Goal: Use online tool/utility: Utilize a website feature to perform a specific function

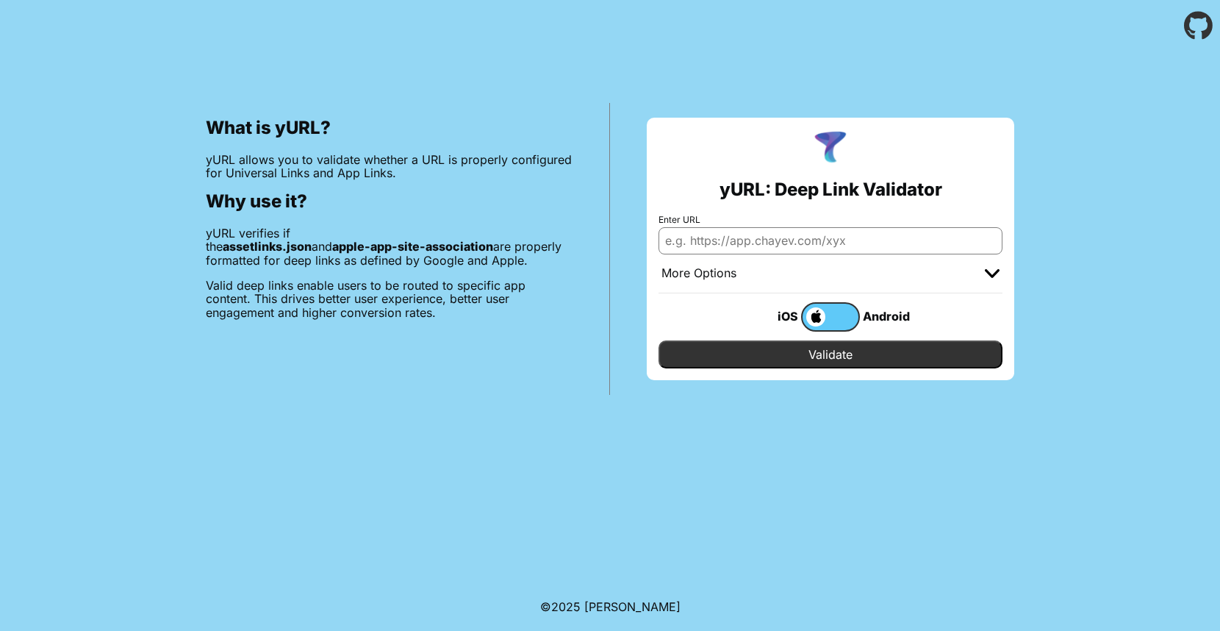
click at [829, 243] on input "Enter URL" at bounding box center [831, 240] width 344 height 26
type input "cdn."
click at [744, 246] on input "Enter URL" at bounding box center [831, 240] width 344 height 26
paste input "[URL][DOMAIN_NAME]"
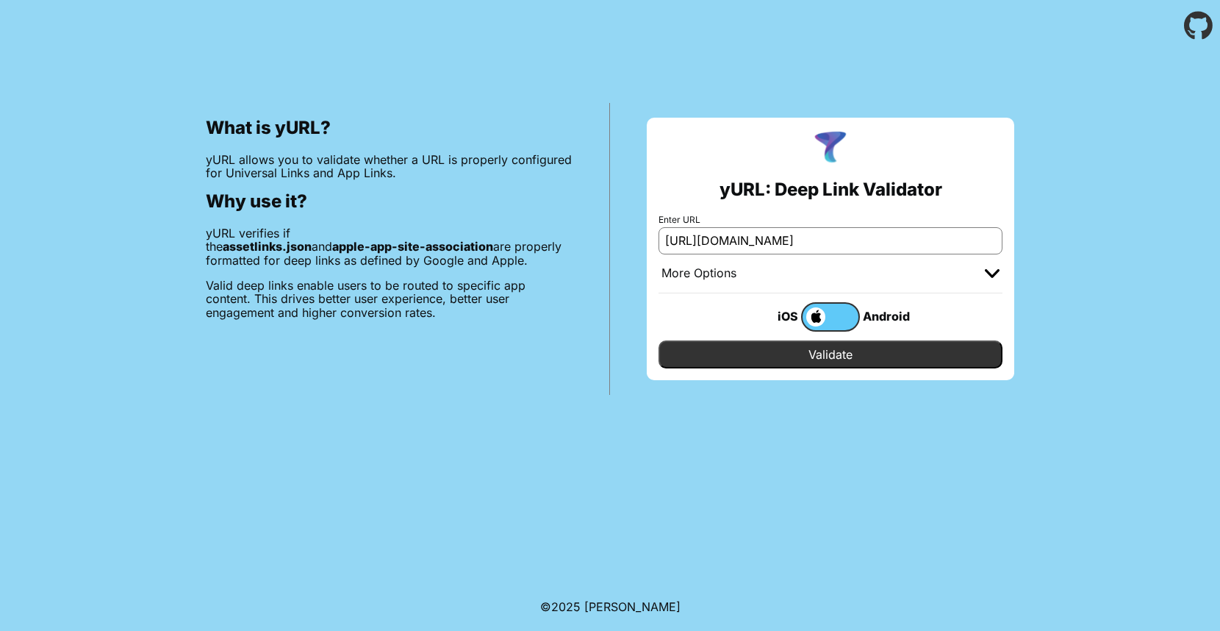
type input "[URL][DOMAIN_NAME]"
click at [781, 347] on input "Validate" at bounding box center [831, 354] width 344 height 28
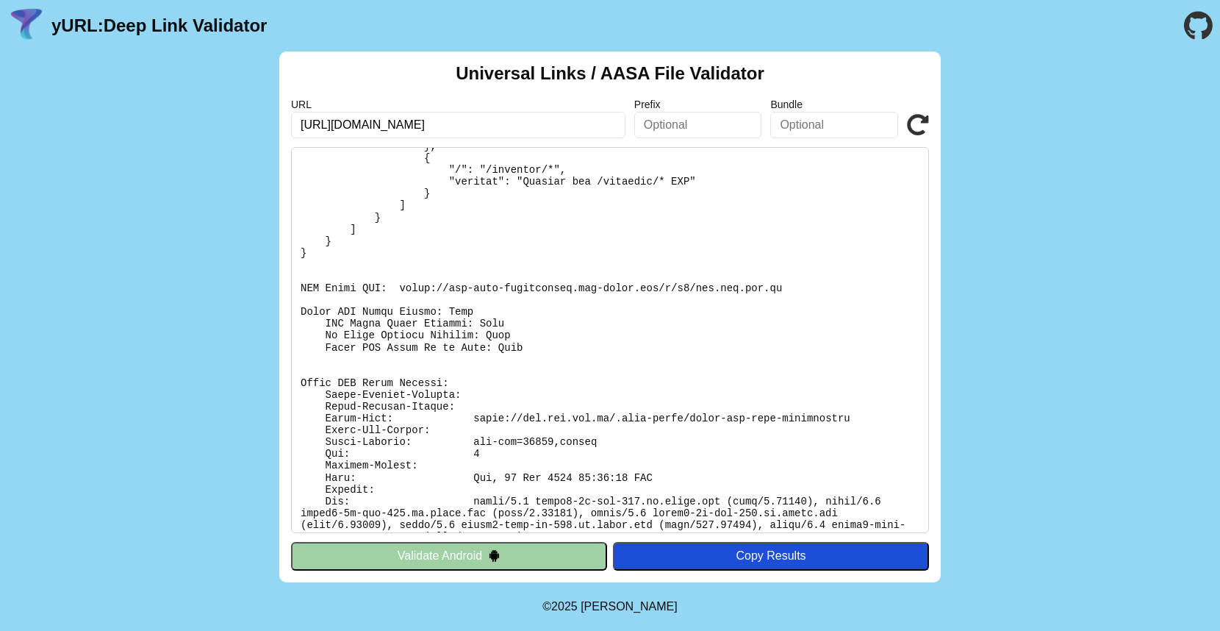
scroll to position [284, 0]
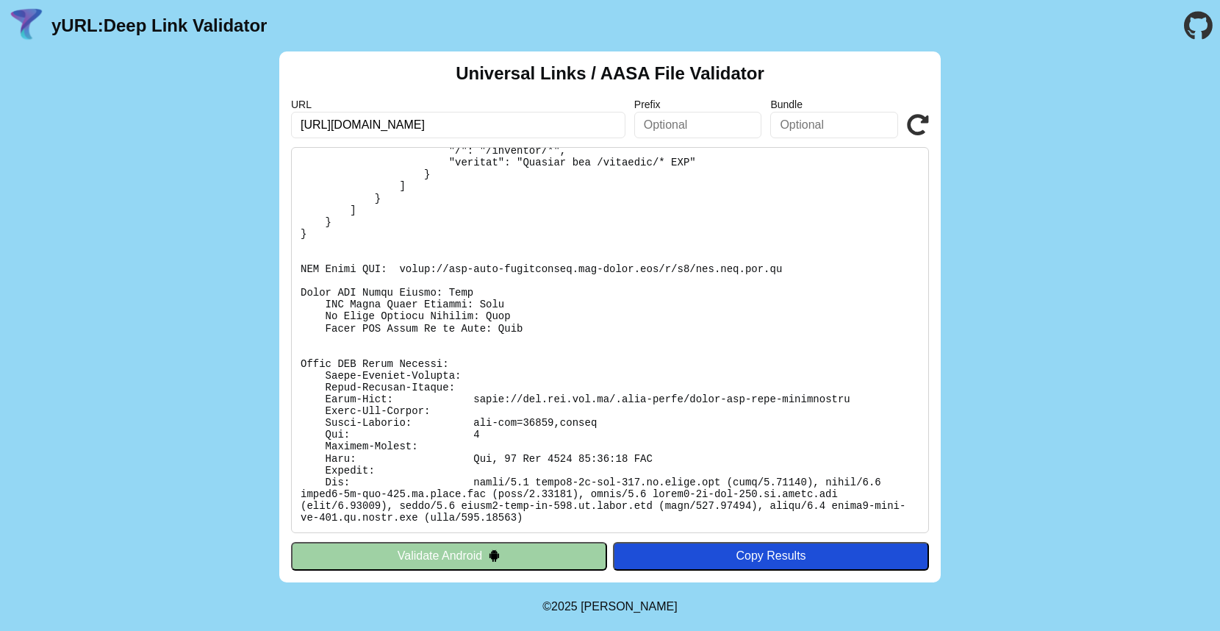
click at [711, 557] on div "Copy Results" at bounding box center [770, 555] width 301 height 13
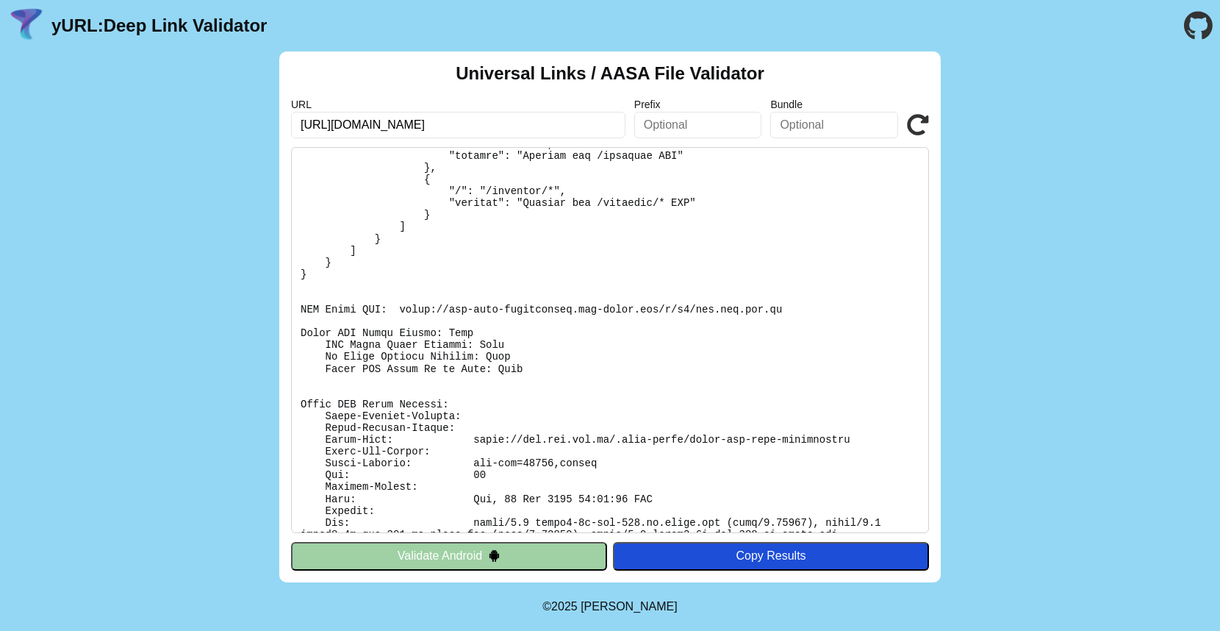
scroll to position [284, 0]
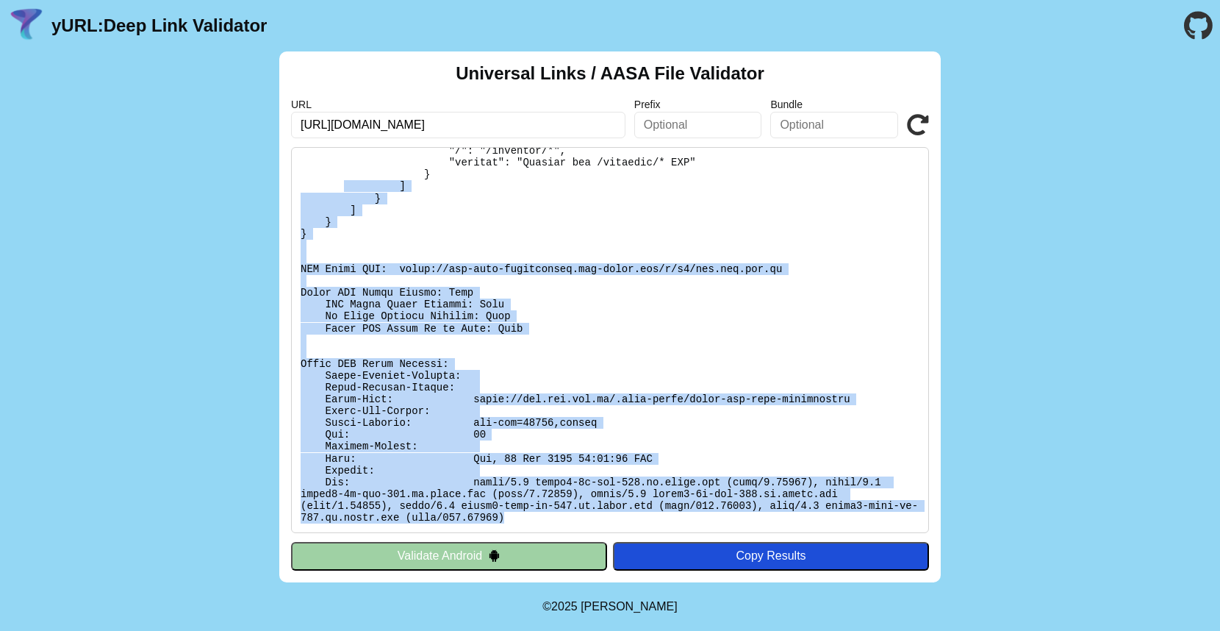
drag, startPoint x: 542, startPoint y: 516, endPoint x: 344, endPoint y: 190, distance: 381.7
click at [344, 190] on pre at bounding box center [610, 340] width 638 height 386
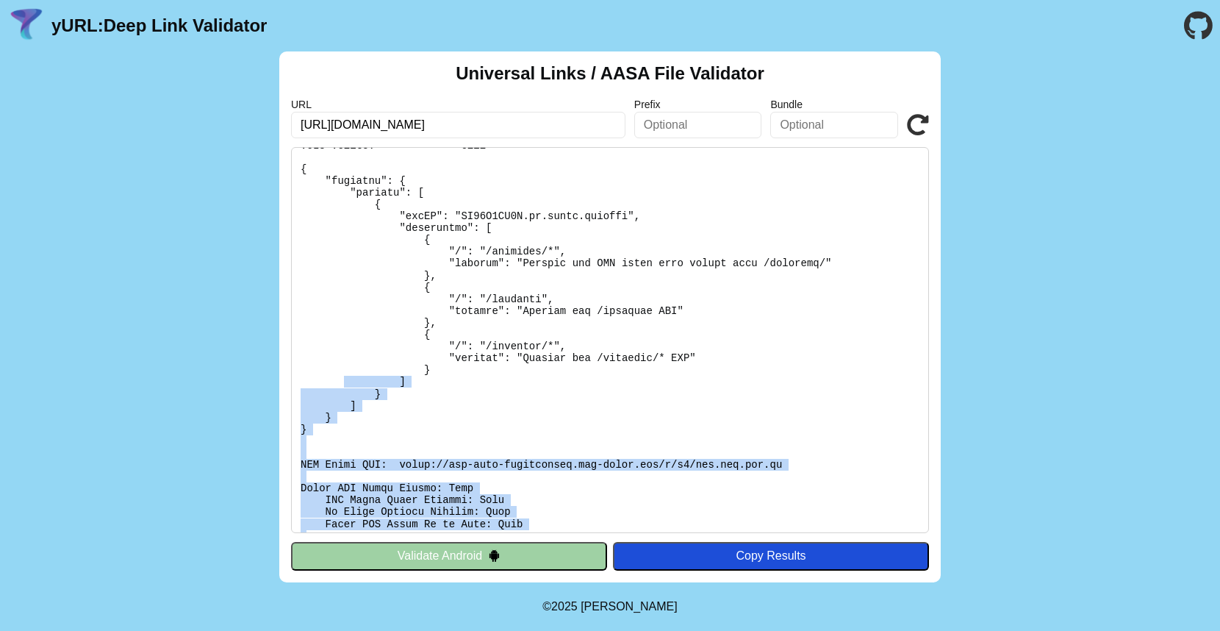
scroll to position [0, 0]
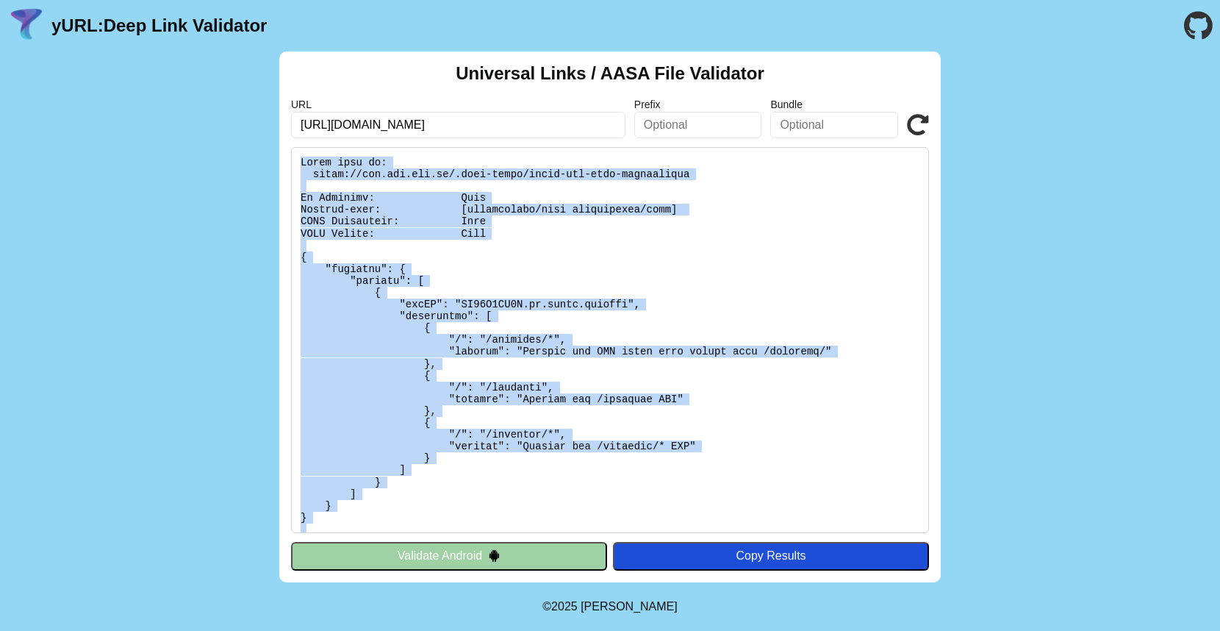
click at [302, 158] on pre at bounding box center [610, 340] width 638 height 386
copy pre "Found file at: https://cdn.uni.net.vn/.well-known/apple-app-site-association No…"
